Goal: Task Accomplishment & Management: Manage account settings

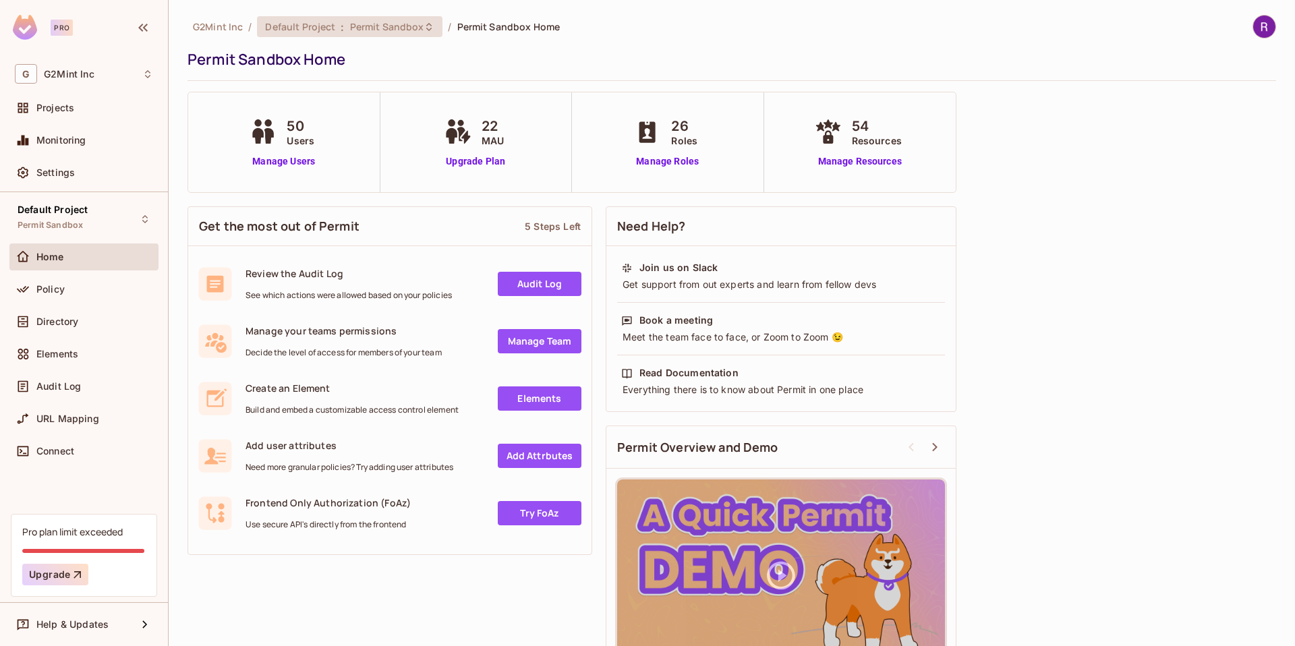
click at [370, 30] on span "Permit Sandbox" at bounding box center [387, 26] width 74 height 13
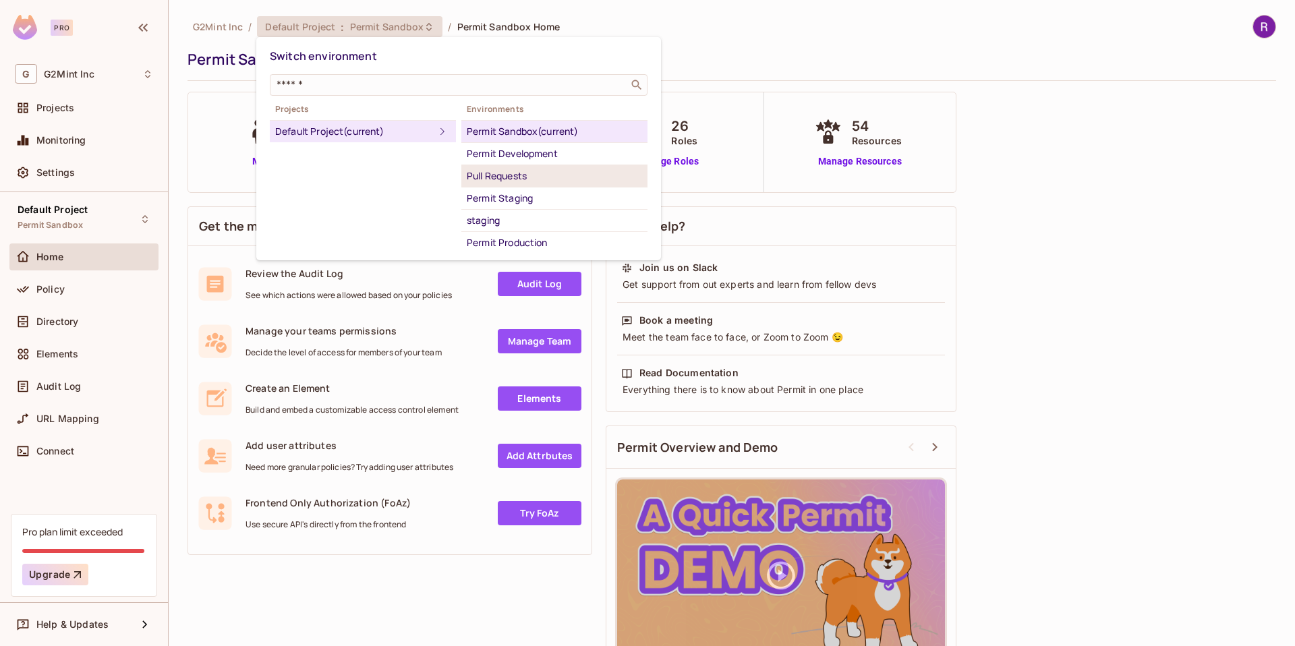
click at [518, 178] on div "Pull Requests" at bounding box center [554, 176] width 175 height 16
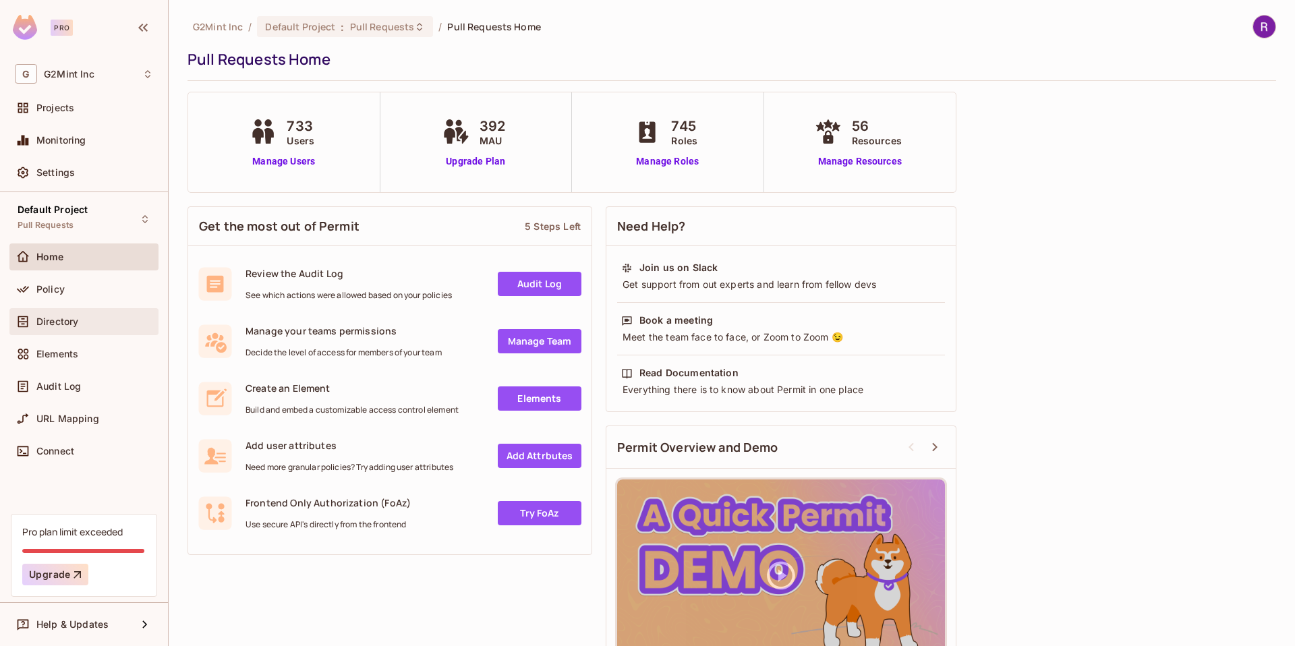
click at [54, 318] on span "Directory" at bounding box center [57, 321] width 42 height 11
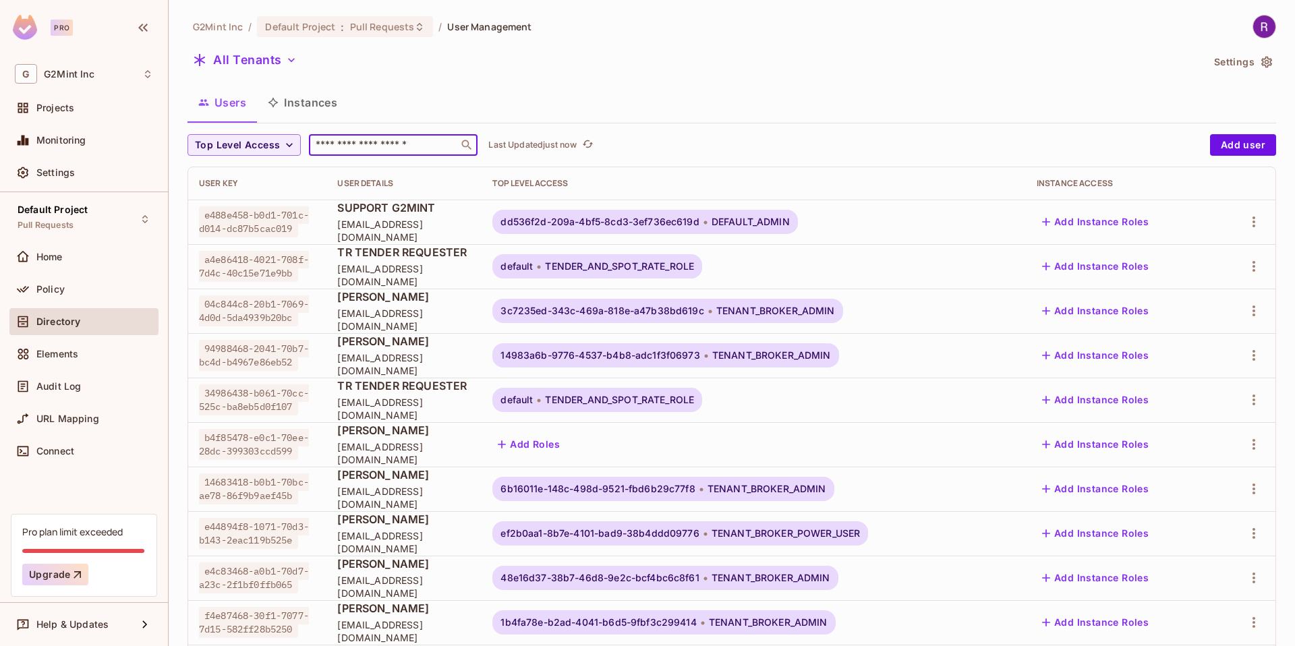
click at [358, 147] on input "text" at bounding box center [384, 144] width 142 height 13
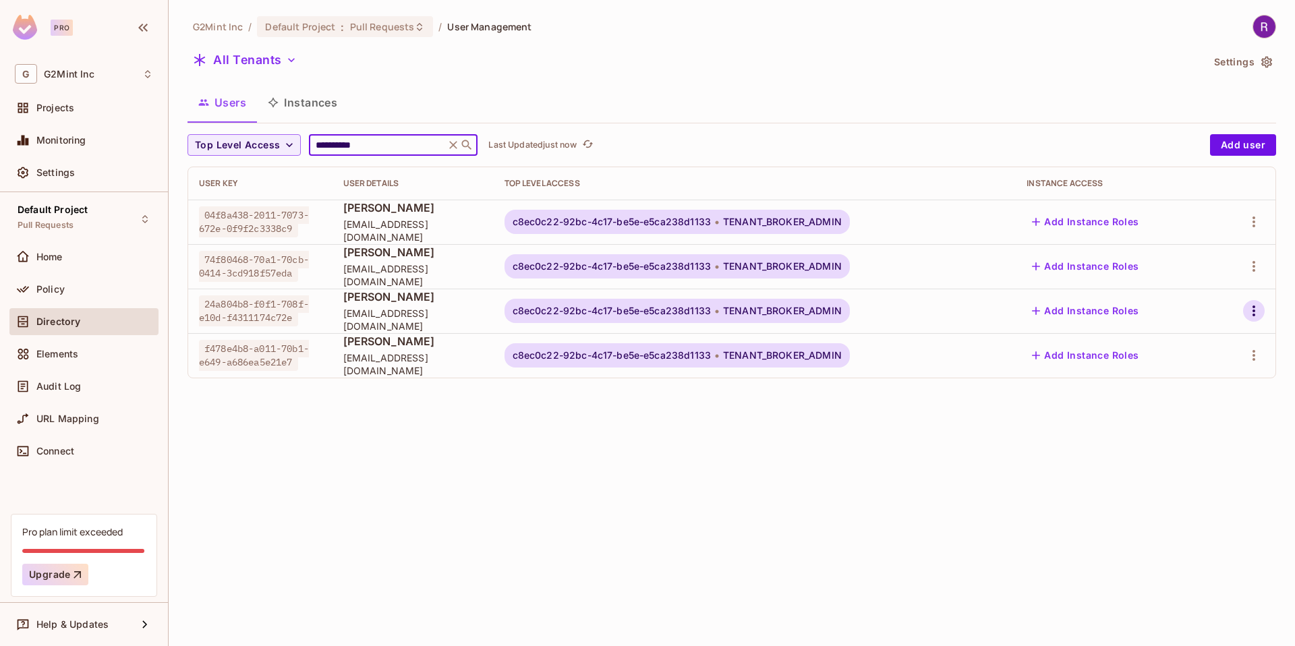
type input "**********"
click at [1259, 308] on icon "button" at bounding box center [1254, 311] width 16 height 16
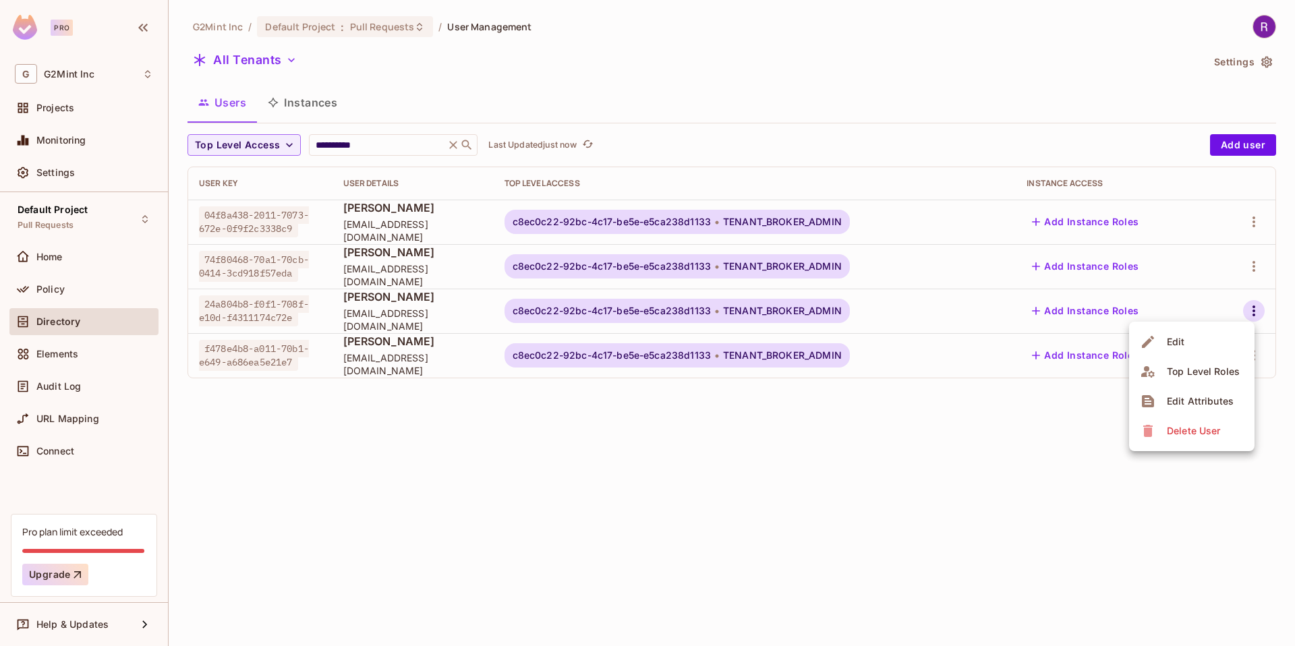
click at [1193, 401] on div "Edit Attributes" at bounding box center [1200, 401] width 67 height 13
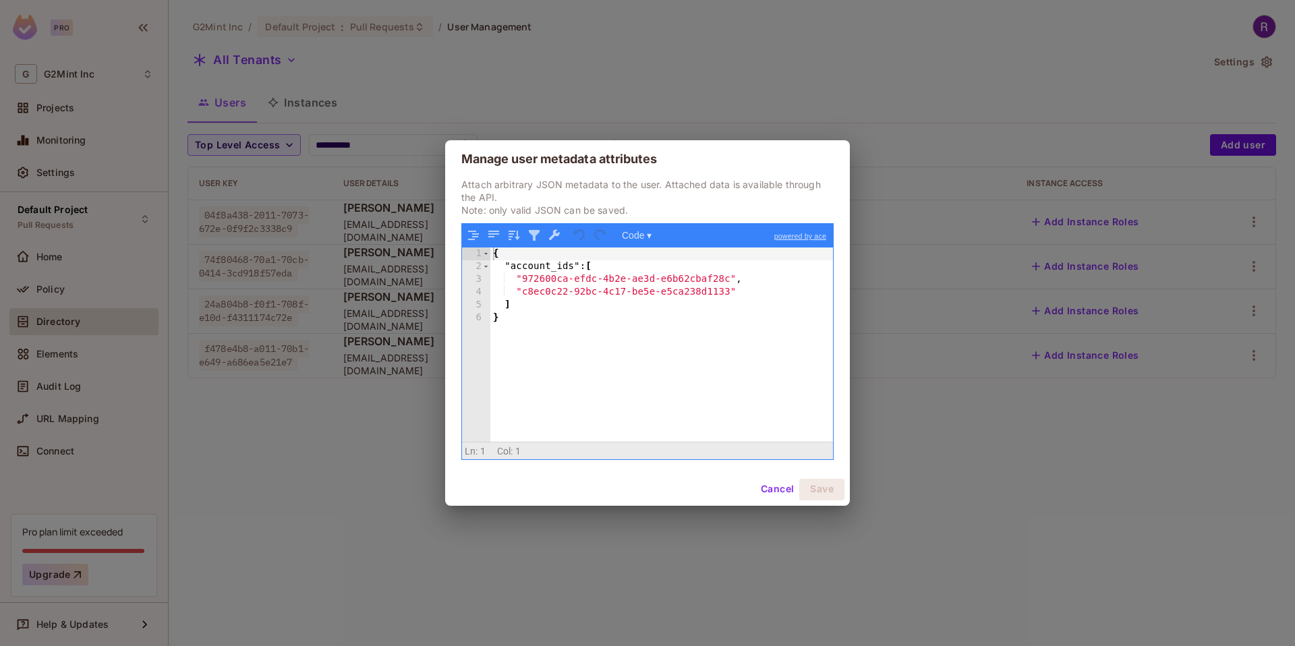
click at [654, 71] on div "Manage user metadata attributes Attach arbitrary JSON metadata to the user. Att…" at bounding box center [647, 323] width 1295 height 646
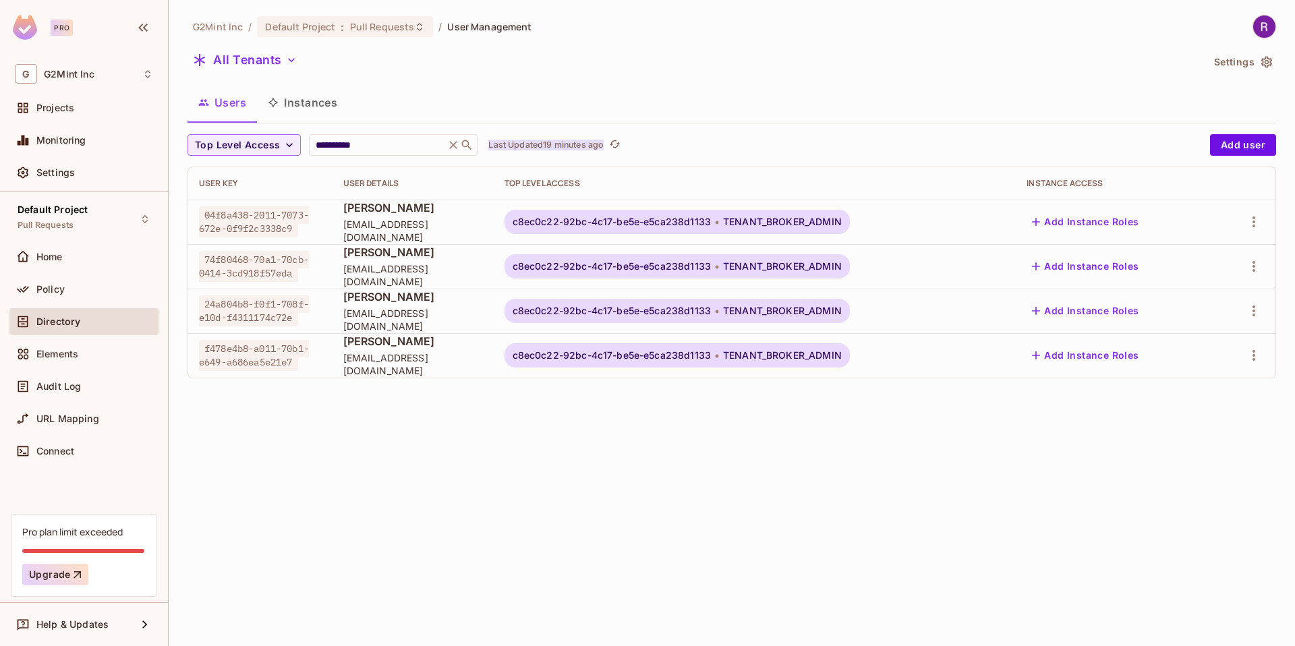
click at [575, 144] on p "Last Updated 19 minutes ago" at bounding box center [545, 145] width 115 height 11
click at [1251, 308] on icon "button" at bounding box center [1254, 311] width 16 height 16
click at [1195, 400] on div "Edit Attributes" at bounding box center [1200, 401] width 67 height 13
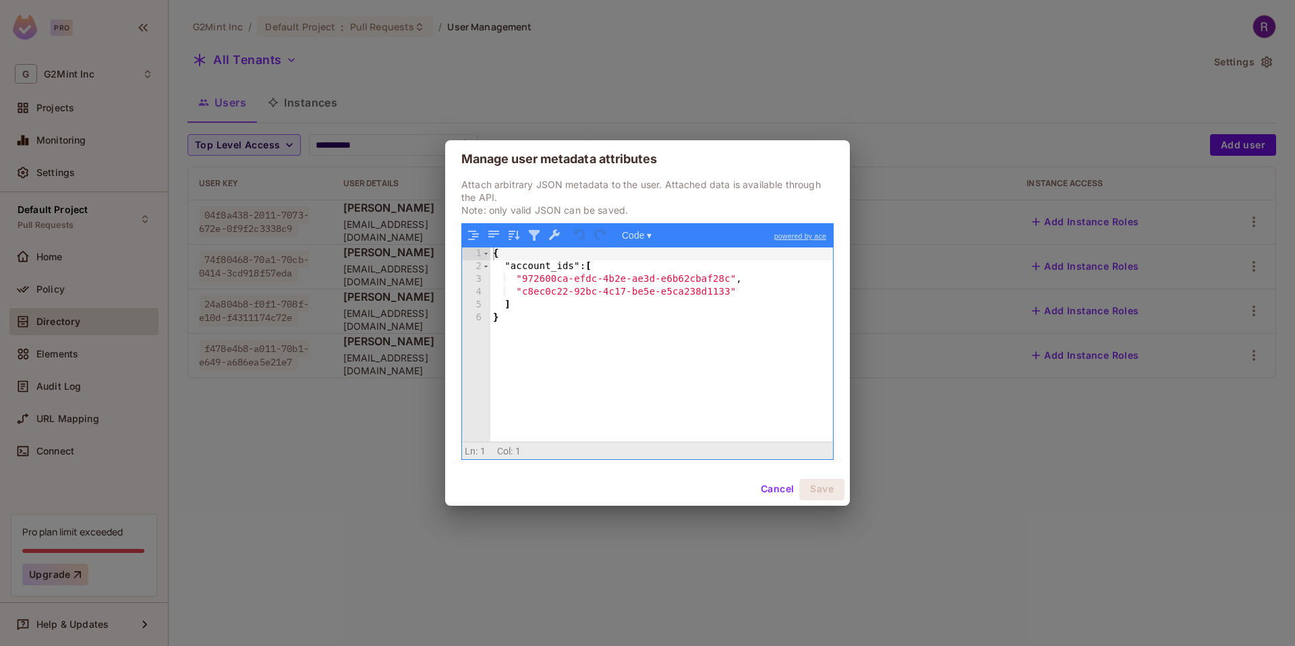
click at [725, 57] on div "Manage user metadata attributes Attach arbitrary JSON metadata to the user. Att…" at bounding box center [647, 323] width 1295 height 646
